Goal: Entertainment & Leisure: Consume media (video, audio)

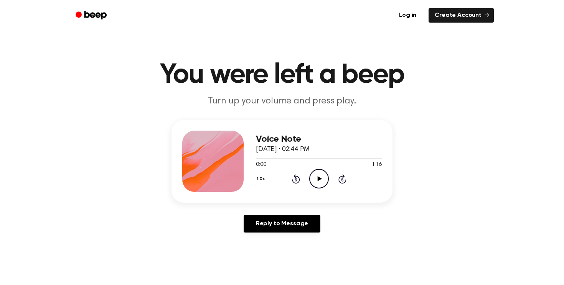
click at [319, 180] on icon "Play Audio" at bounding box center [319, 179] width 20 height 20
click at [319, 178] on icon at bounding box center [319, 178] width 4 height 5
click at [322, 174] on icon "Play Audio" at bounding box center [319, 179] width 20 height 20
click at [313, 179] on icon "Play Audio" at bounding box center [319, 179] width 20 height 20
click at [318, 179] on icon at bounding box center [319, 178] width 4 height 5
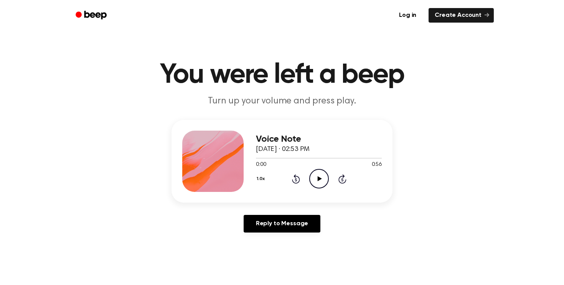
click at [314, 173] on icon "Play Audio" at bounding box center [319, 179] width 20 height 20
click at [318, 176] on icon "Play Audio" at bounding box center [319, 179] width 20 height 20
click at [319, 172] on icon "Play Audio" at bounding box center [319, 179] width 20 height 20
click at [326, 177] on icon "Play Audio" at bounding box center [319, 179] width 20 height 20
click at [315, 176] on icon "Play Audio" at bounding box center [319, 179] width 20 height 20
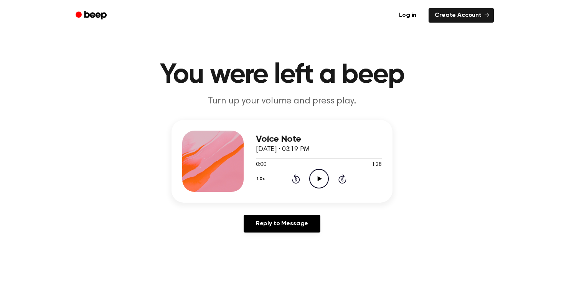
click at [316, 177] on icon "Play Audio" at bounding box center [319, 179] width 20 height 20
click at [318, 173] on icon "Play Audio" at bounding box center [319, 179] width 20 height 20
click at [313, 174] on icon "Play Audio" at bounding box center [319, 179] width 20 height 20
click at [319, 171] on icon "Play Audio" at bounding box center [319, 179] width 20 height 20
click at [318, 178] on icon at bounding box center [319, 178] width 4 height 5
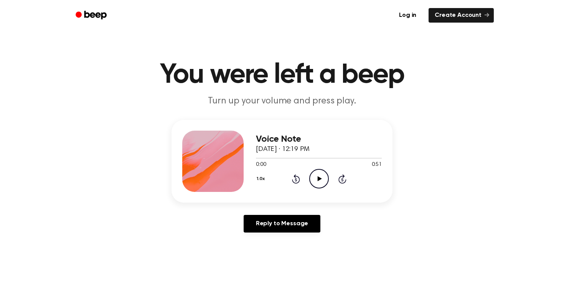
click at [316, 173] on icon "Play Audio" at bounding box center [319, 179] width 20 height 20
click at [319, 176] on icon "Play Audio" at bounding box center [319, 179] width 20 height 20
click at [313, 179] on icon "Pause Audio" at bounding box center [319, 179] width 20 height 20
click at [313, 179] on icon "Play Audio" at bounding box center [319, 179] width 20 height 20
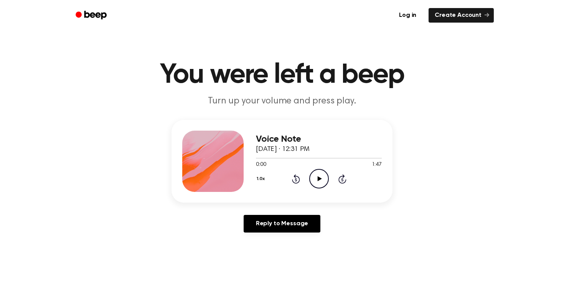
click at [316, 175] on icon "Play Audio" at bounding box center [319, 179] width 20 height 20
click at [321, 173] on icon "Pause Audio" at bounding box center [319, 179] width 20 height 20
click at [319, 178] on icon at bounding box center [319, 178] width 4 height 5
click at [317, 174] on icon "Play Audio" at bounding box center [319, 179] width 20 height 20
click at [313, 173] on icon "Play Audio" at bounding box center [319, 179] width 20 height 20
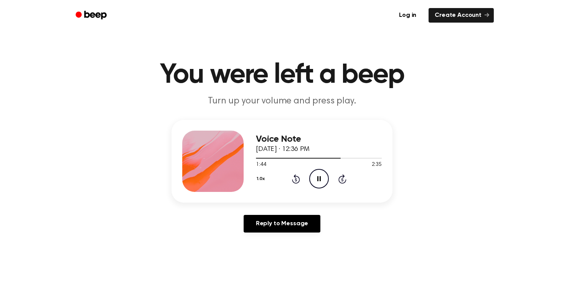
click at [320, 177] on icon at bounding box center [318, 178] width 3 height 5
click at [320, 177] on icon "Play Audio" at bounding box center [319, 179] width 20 height 20
click at [316, 176] on icon "Play Audio" at bounding box center [319, 179] width 20 height 20
click at [320, 176] on icon "Play Audio" at bounding box center [319, 179] width 20 height 20
click at [314, 171] on circle at bounding box center [318, 178] width 19 height 19
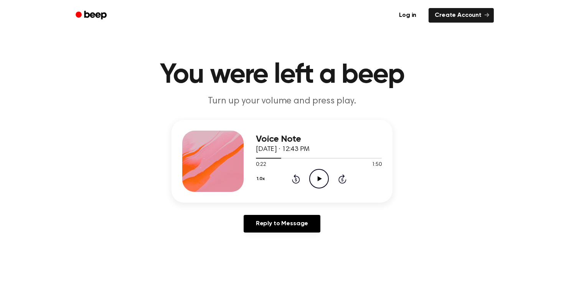
click at [317, 177] on icon at bounding box center [319, 178] width 4 height 5
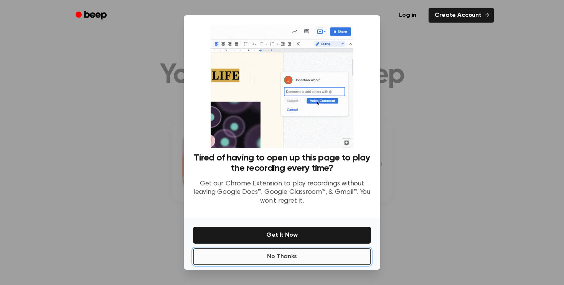
click at [299, 250] on button "No Thanks" at bounding box center [282, 256] width 178 height 17
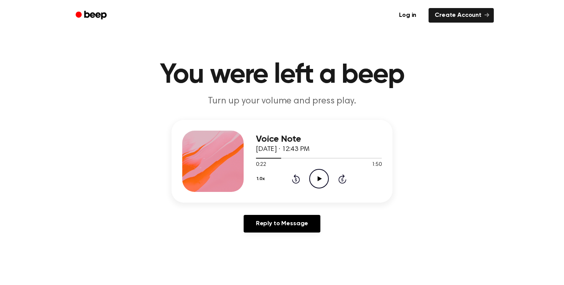
click at [318, 184] on icon "Play Audio" at bounding box center [319, 179] width 20 height 20
click at [318, 178] on icon at bounding box center [318, 178] width 3 height 5
click at [318, 178] on icon at bounding box center [319, 178] width 4 height 5
click at [326, 184] on circle at bounding box center [318, 178] width 19 height 19
click at [320, 174] on icon "Play Audio" at bounding box center [319, 179] width 20 height 20
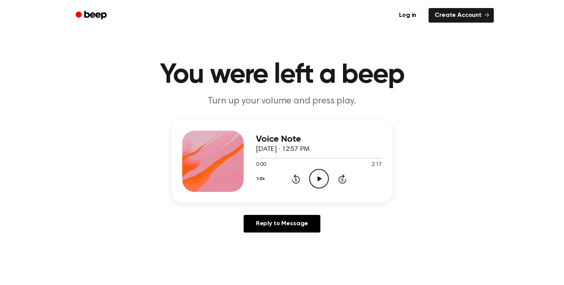
click at [312, 179] on icon "Play Audio" at bounding box center [319, 179] width 20 height 20
click at [318, 175] on icon "Pause Audio" at bounding box center [319, 179] width 20 height 20
click at [318, 175] on icon "Play Audio" at bounding box center [319, 179] width 20 height 20
click at [322, 178] on icon "Play Audio" at bounding box center [319, 179] width 20 height 20
click at [318, 179] on icon at bounding box center [319, 178] width 4 height 5
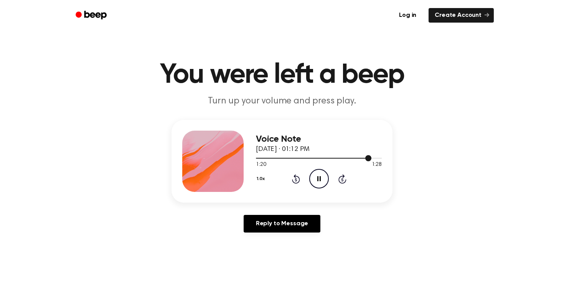
click at [349, 158] on div at bounding box center [313, 158] width 115 height 1
click at [321, 174] on icon "Play Audio" at bounding box center [319, 179] width 20 height 20
click at [317, 178] on icon "Play Audio" at bounding box center [319, 179] width 20 height 20
